Goal: Transaction & Acquisition: Purchase product/service

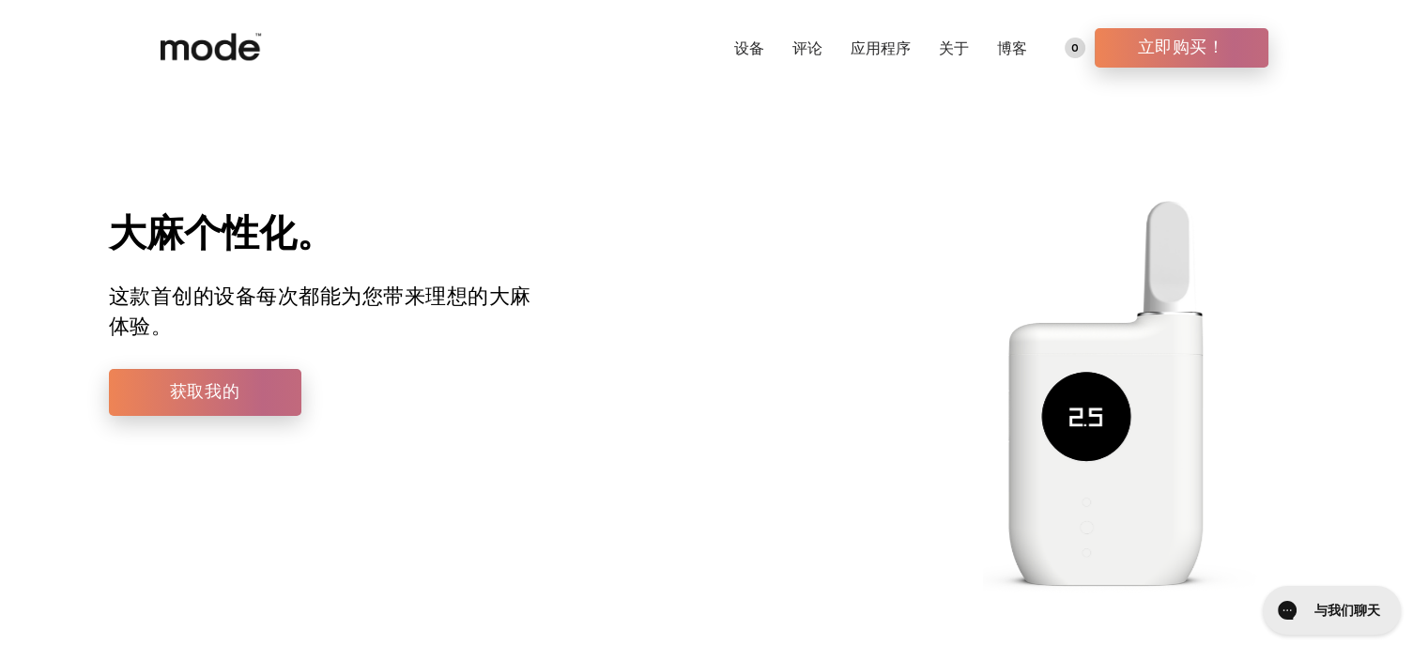
click at [749, 48] on font "设备" at bounding box center [749, 48] width 30 height 18
